Goal: Information Seeking & Learning: Learn about a topic

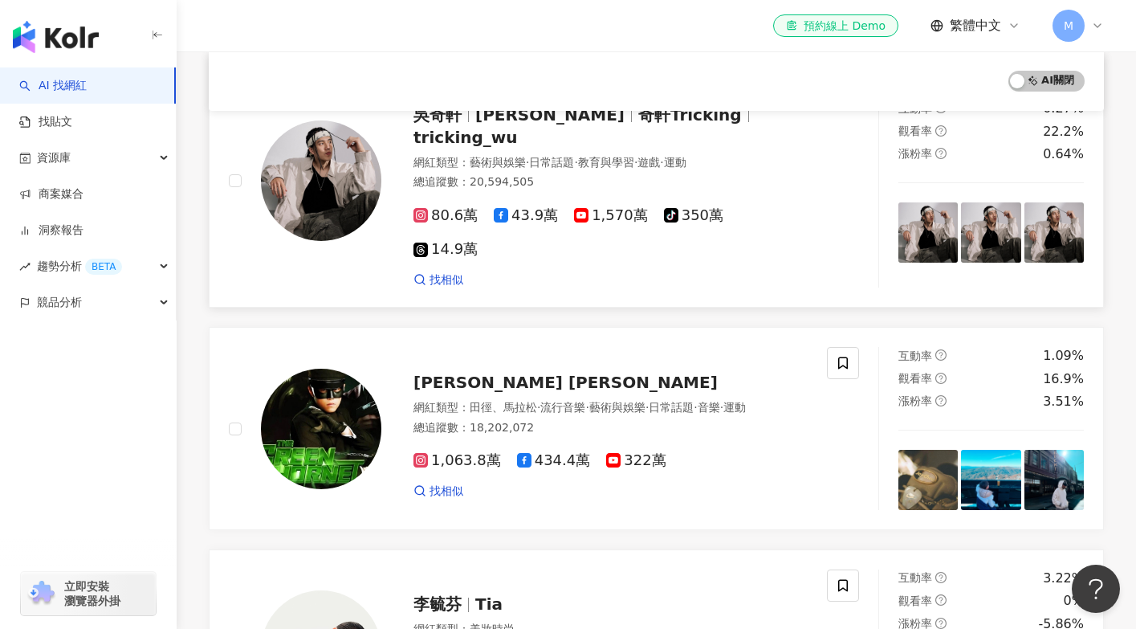
scroll to position [223, 0]
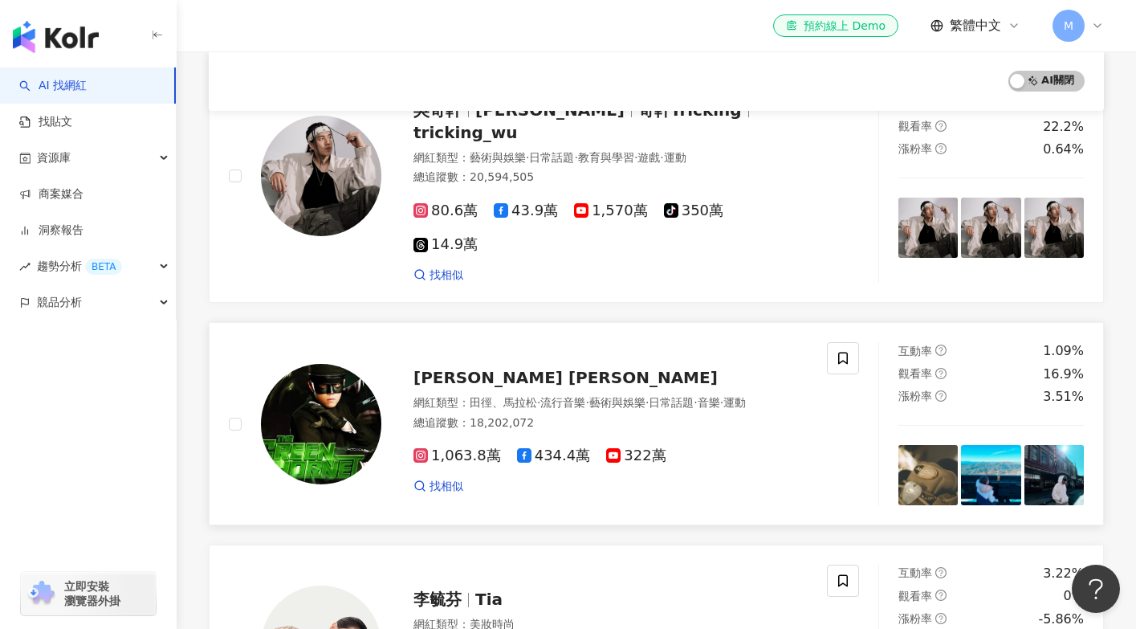
click at [669, 353] on div "Jay Chou 周杰倫 網紅類型 ： 田徑、馬拉松 · 流行音樂 · 藝術與娛樂 · 日常話題 · 音樂 · 運動 總追蹤數 ： 18,202,072 1,…" at bounding box center [594, 423] width 426 height 140
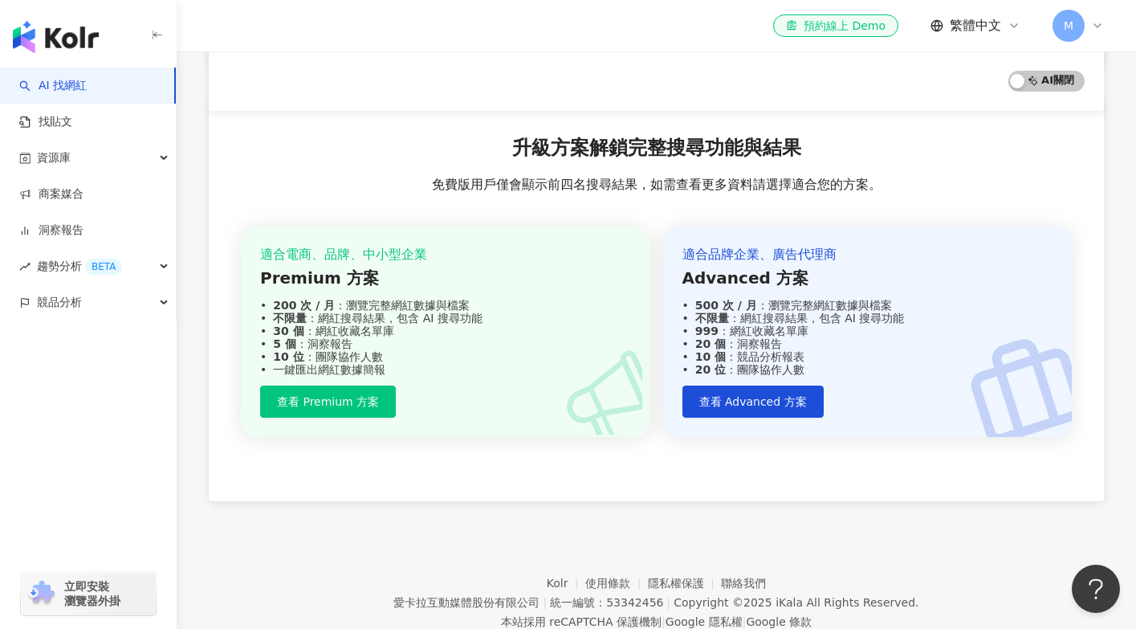
scroll to position [629, 0]
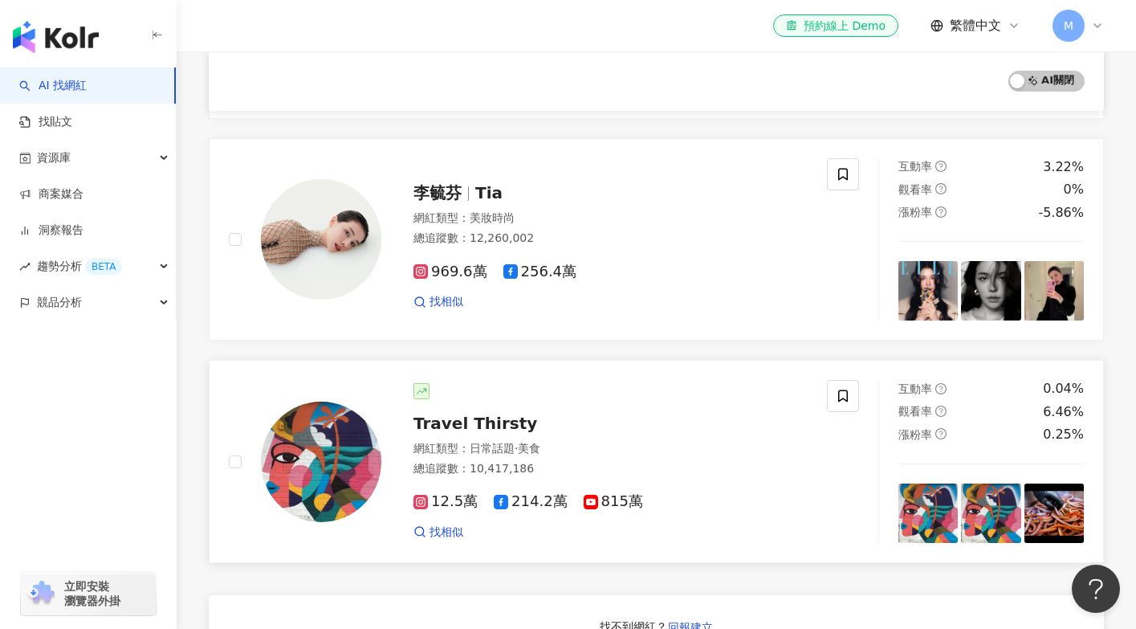
click at [955, 421] on div "互動率 0.04% 觀看率 6.46% 漲粉率 0.25%" at bounding box center [990, 461] width 225 height 163
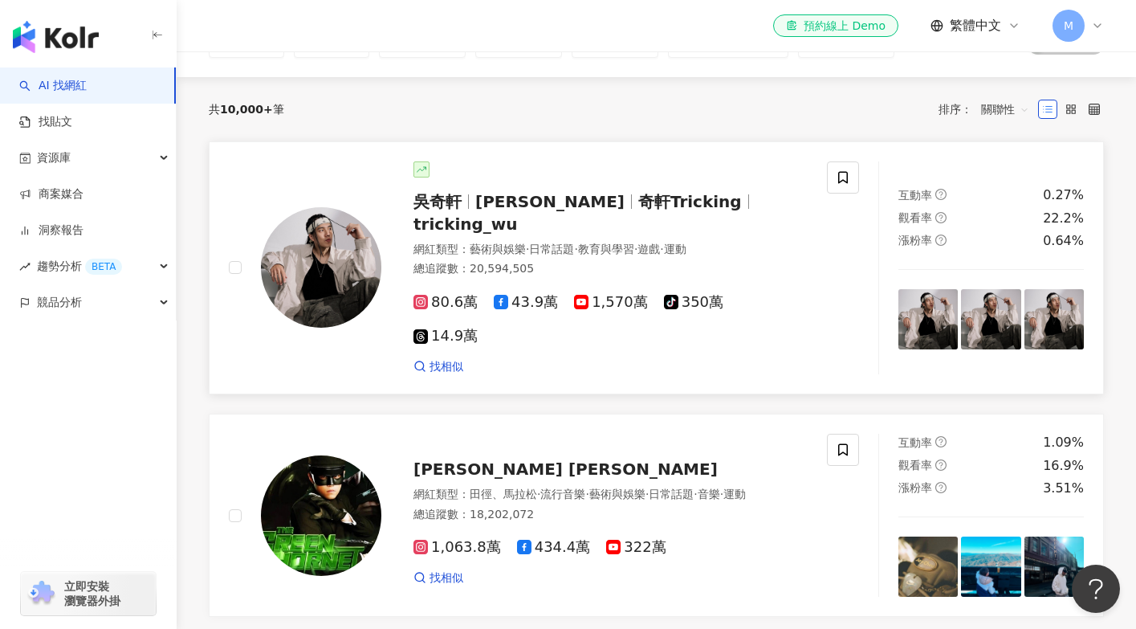
scroll to position [0, 0]
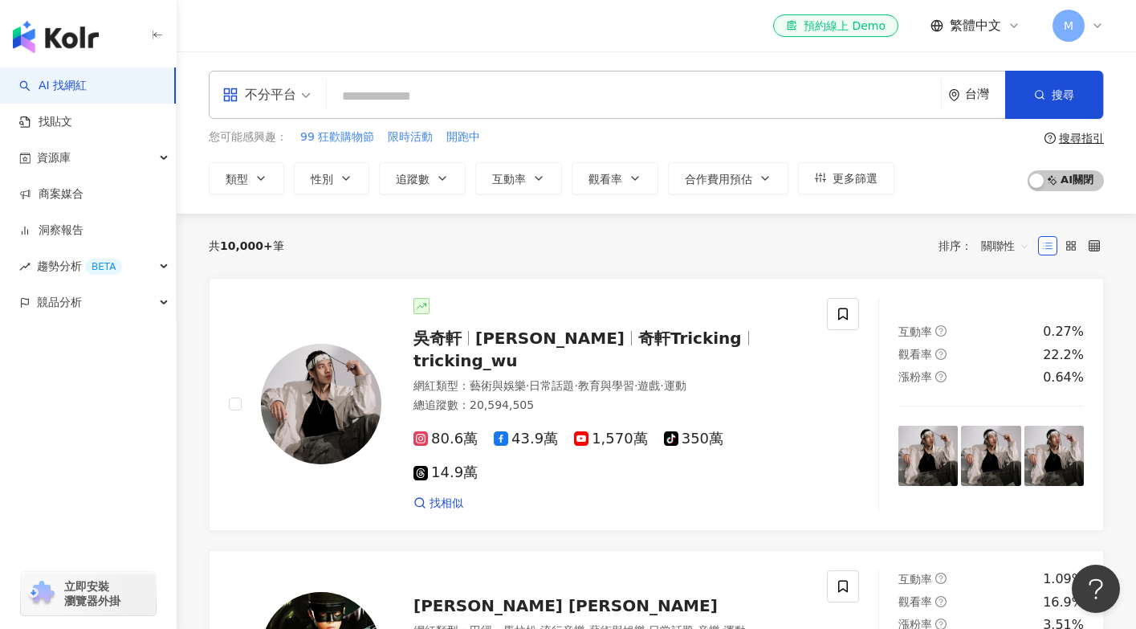
click at [405, 92] on input "search" at bounding box center [633, 96] width 601 height 31
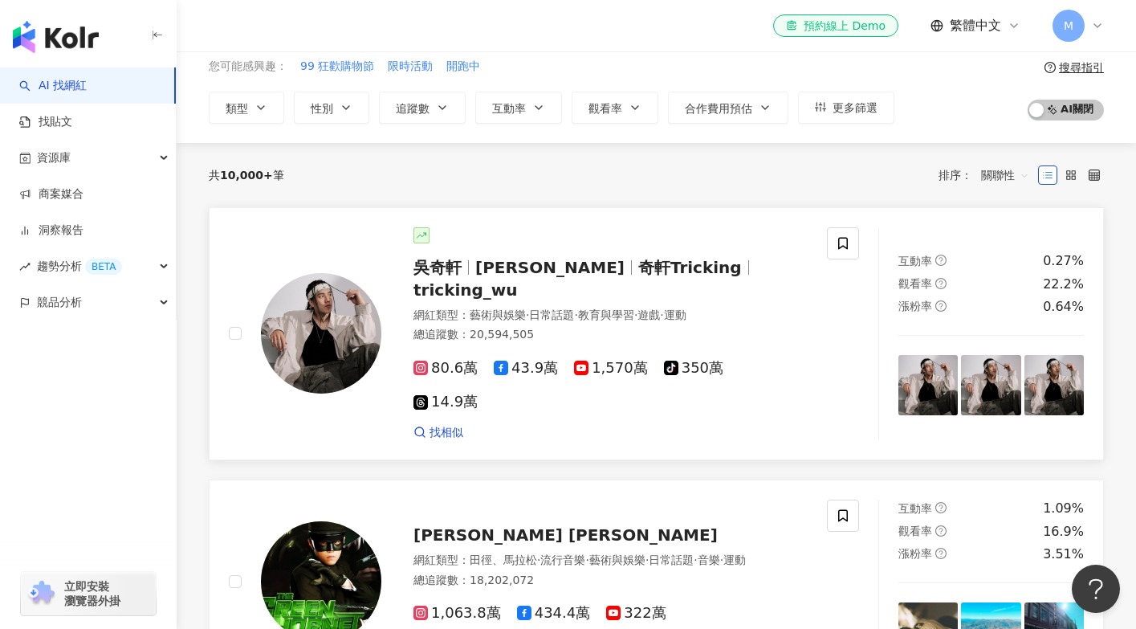
scroll to position [99, 0]
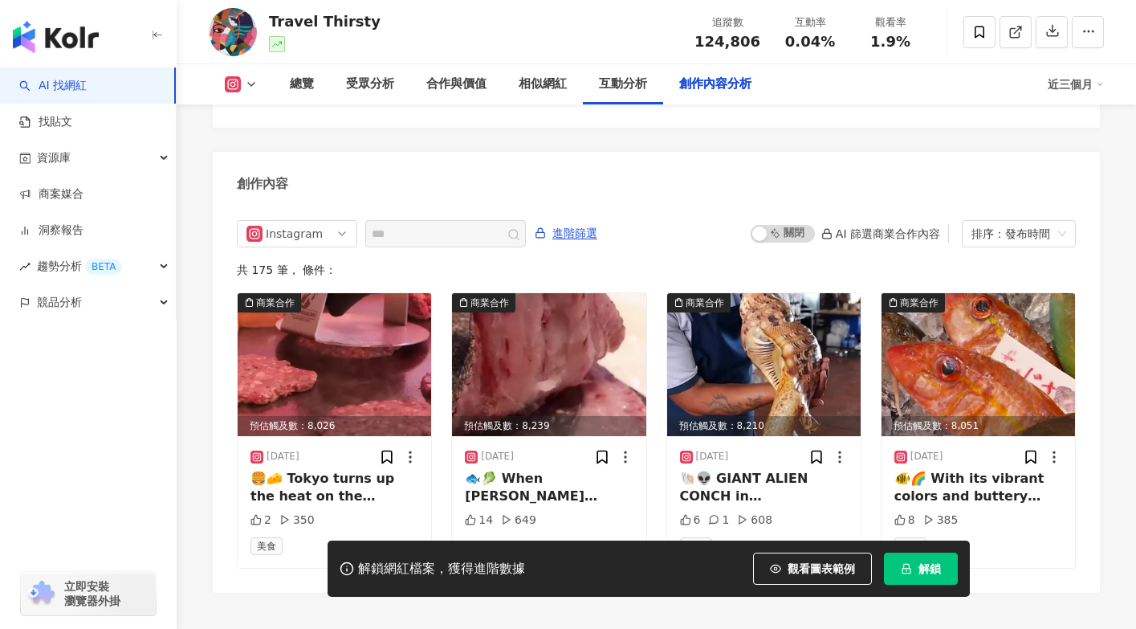
scroll to position [5022, 0]
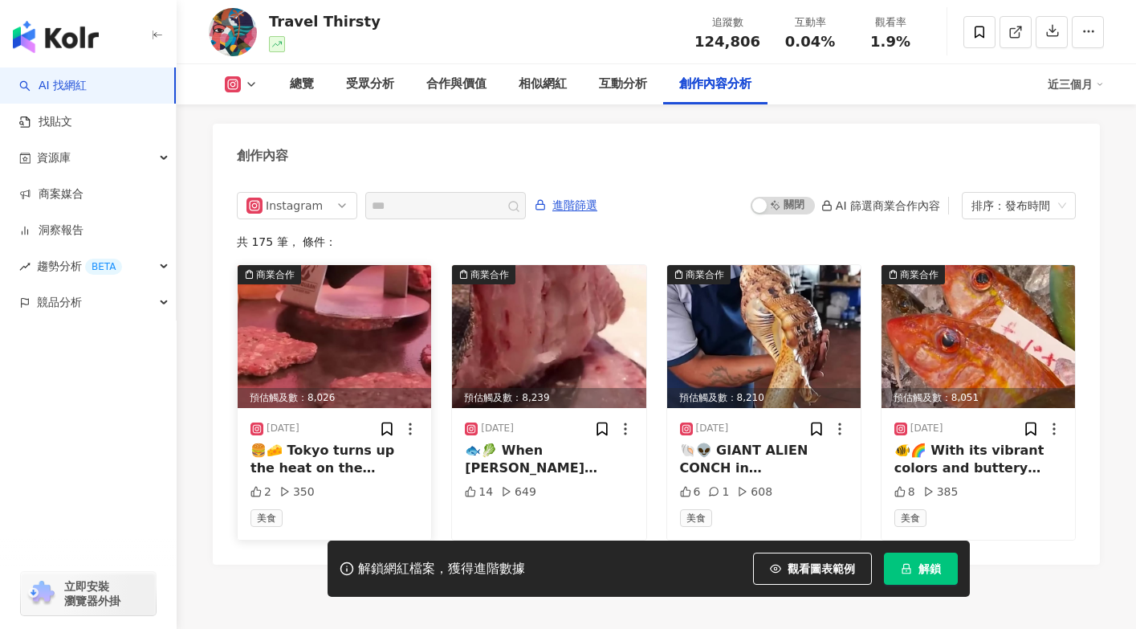
click at [361, 265] on img at bounding box center [334, 336] width 193 height 143
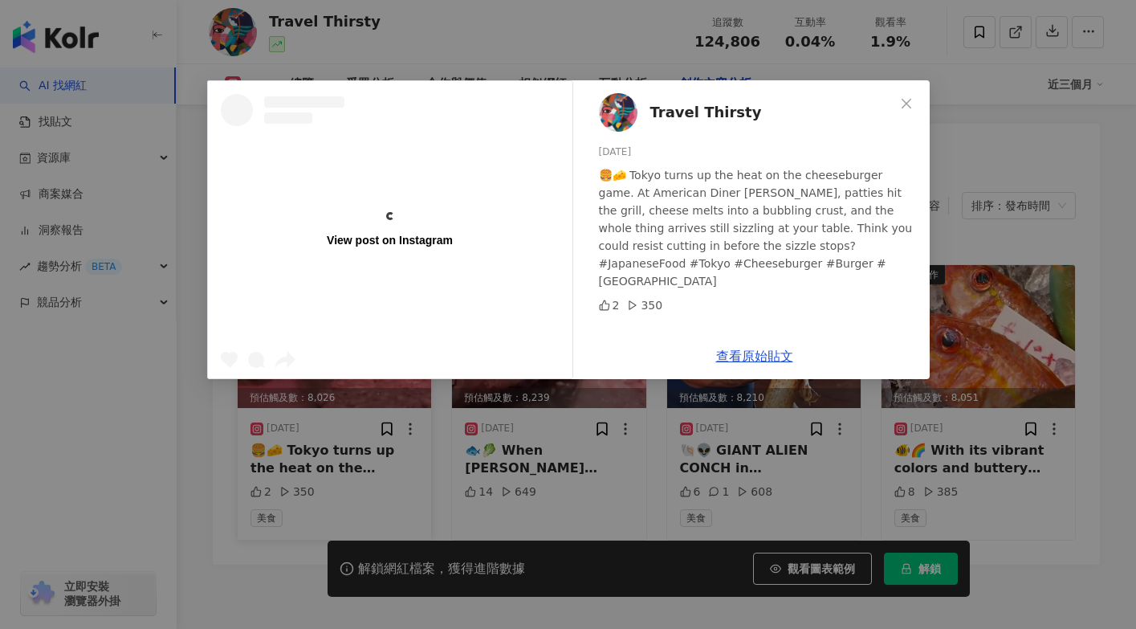
scroll to position [0, 0]
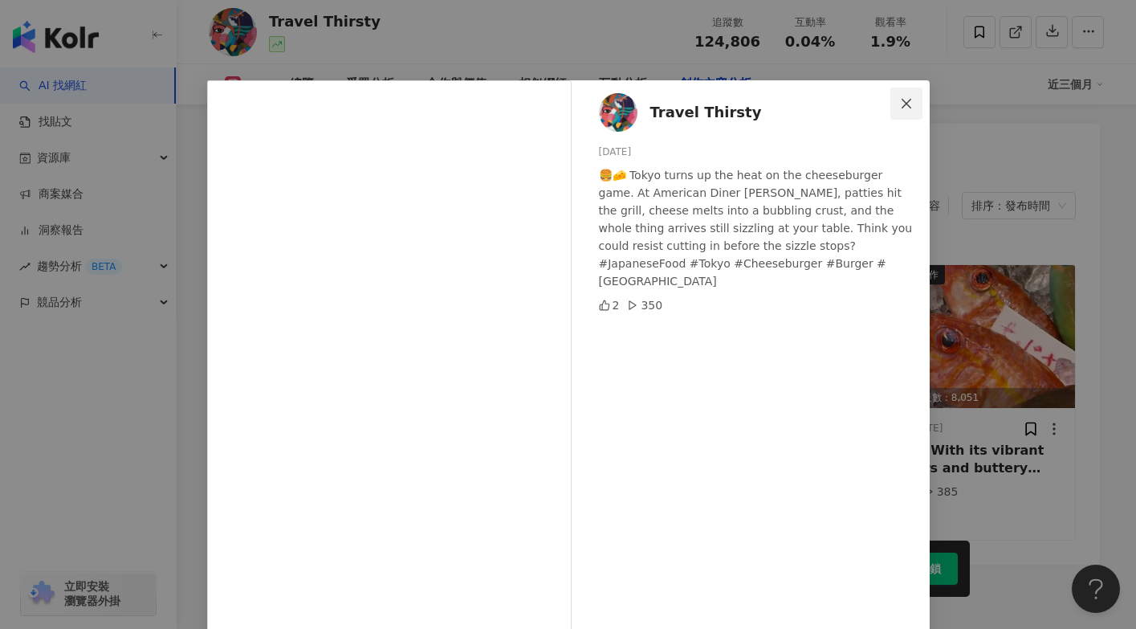
click at [904, 99] on icon "close" at bounding box center [906, 103] width 13 height 13
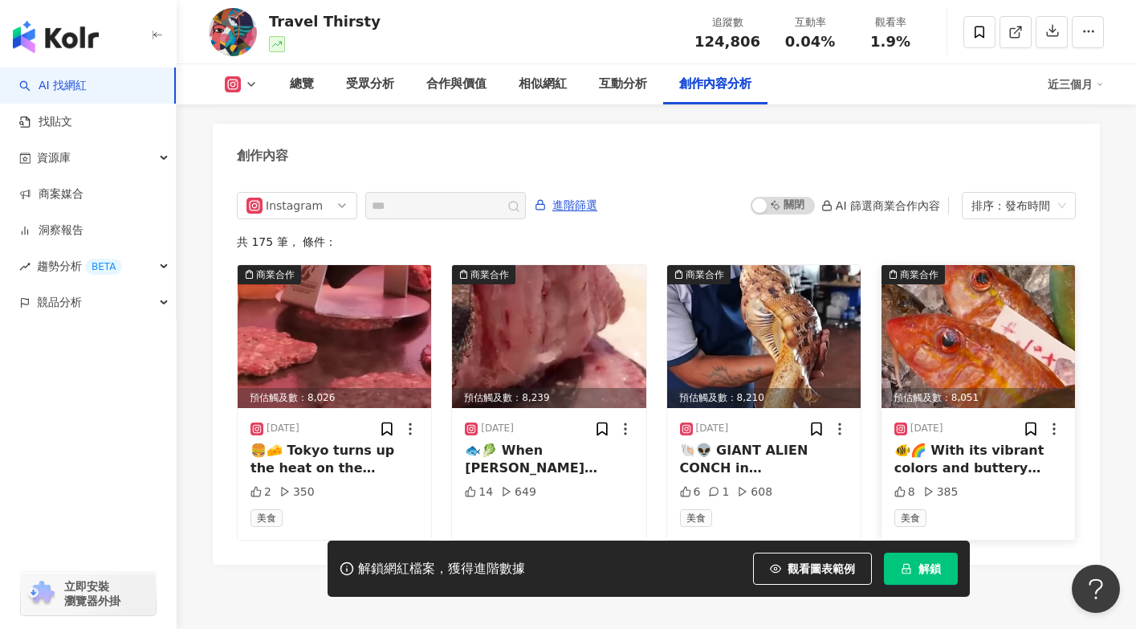
scroll to position [4995, 0]
